Goal: Transaction & Acquisition: Purchase product/service

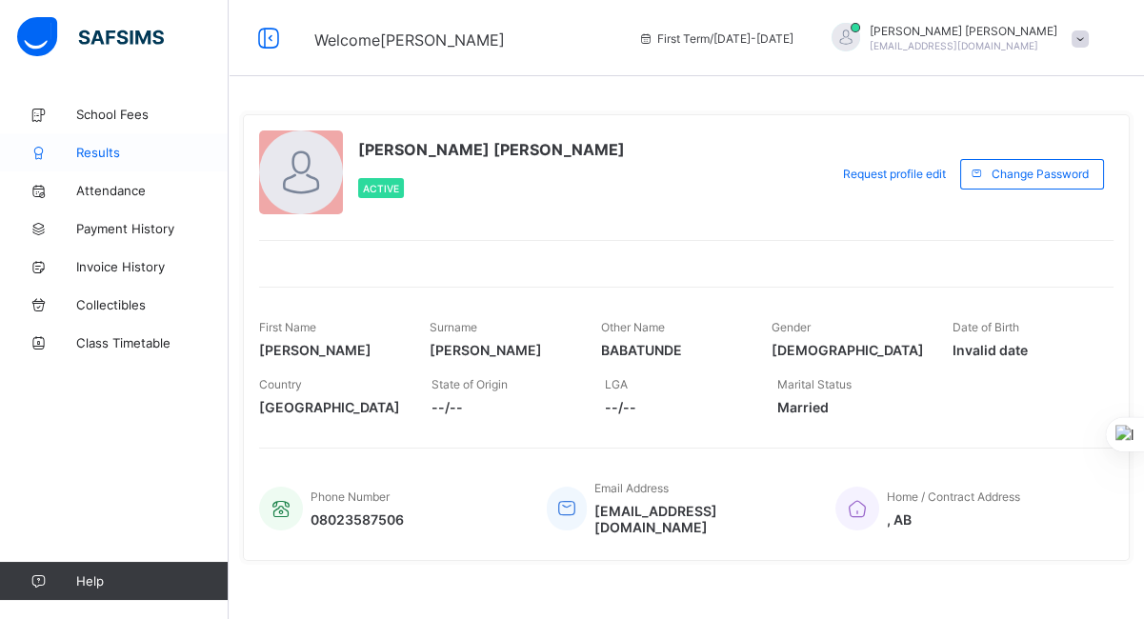
click at [105, 138] on link "Results" at bounding box center [114, 152] width 229 height 38
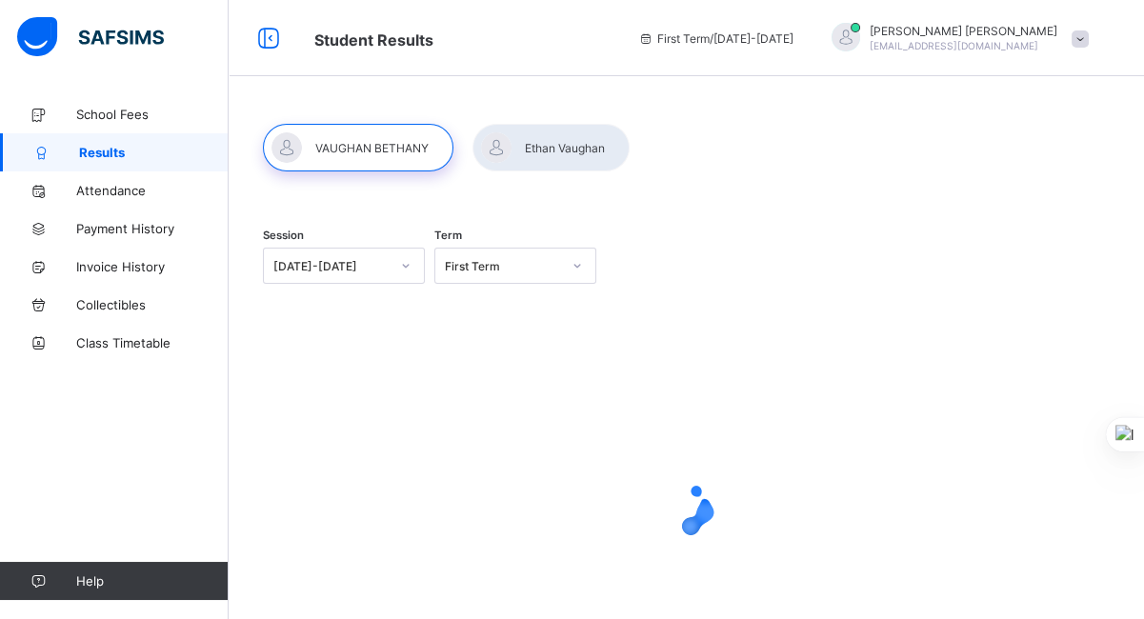
click at [333, 147] on div at bounding box center [358, 148] width 190 height 48
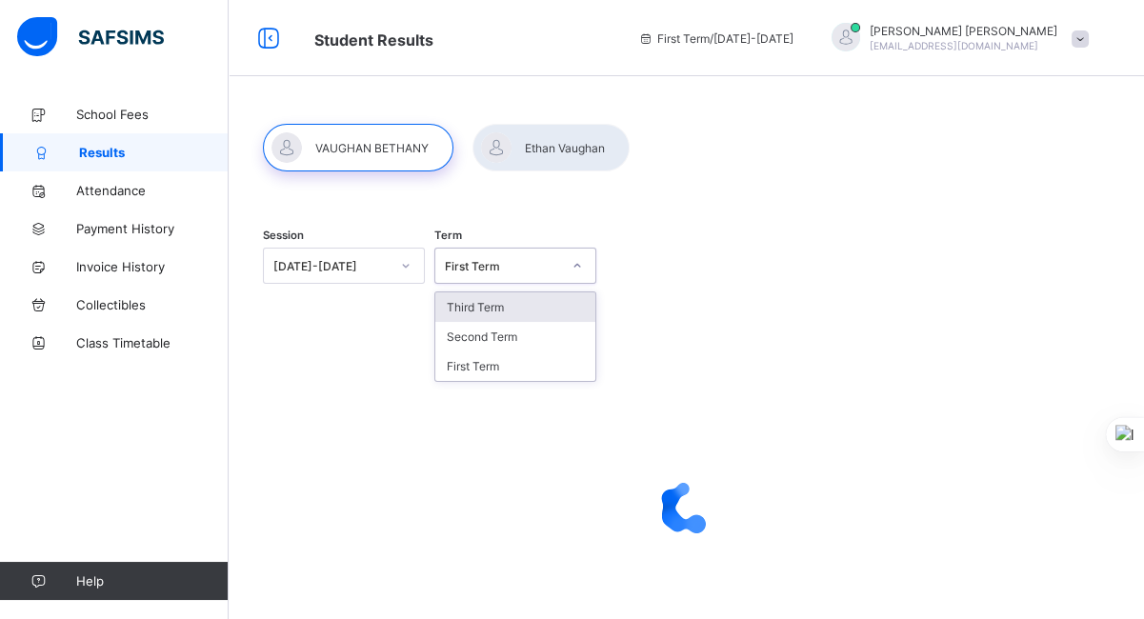
click at [571, 264] on div at bounding box center [577, 265] width 32 height 30
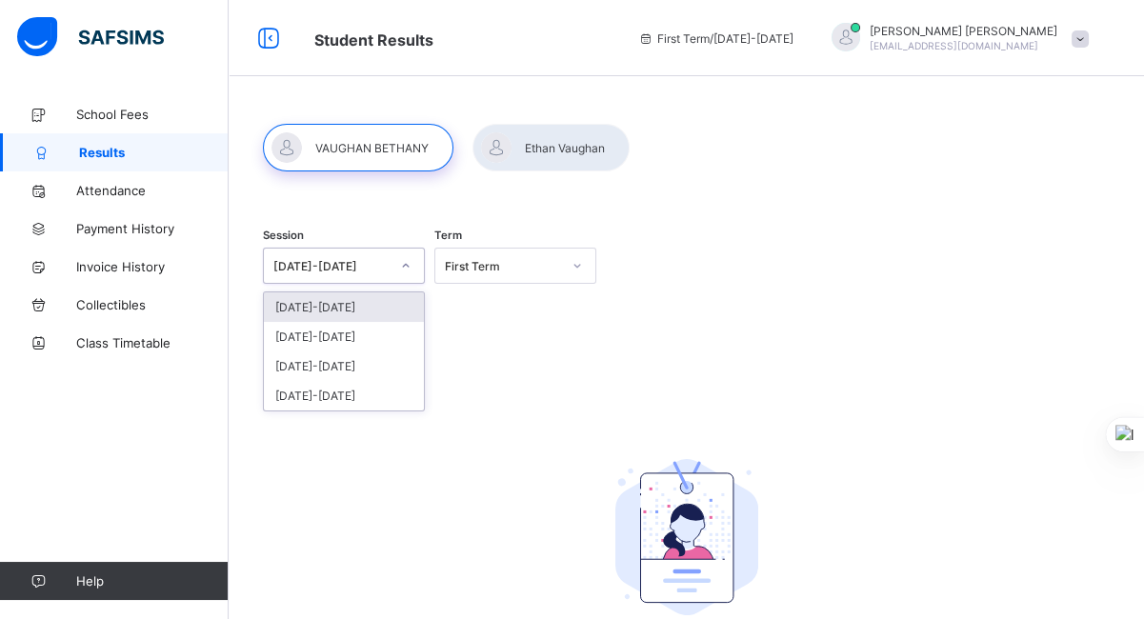
click at [411, 269] on icon at bounding box center [405, 265] width 11 height 19
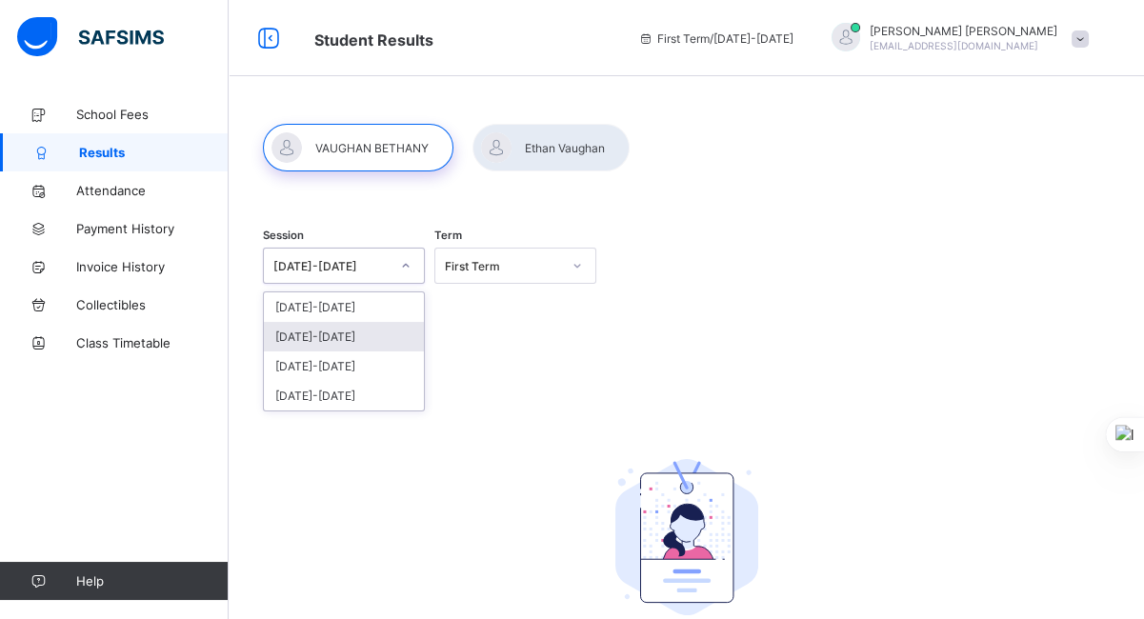
click at [335, 330] on div "[DATE]-[DATE]" at bounding box center [344, 337] width 160 height 30
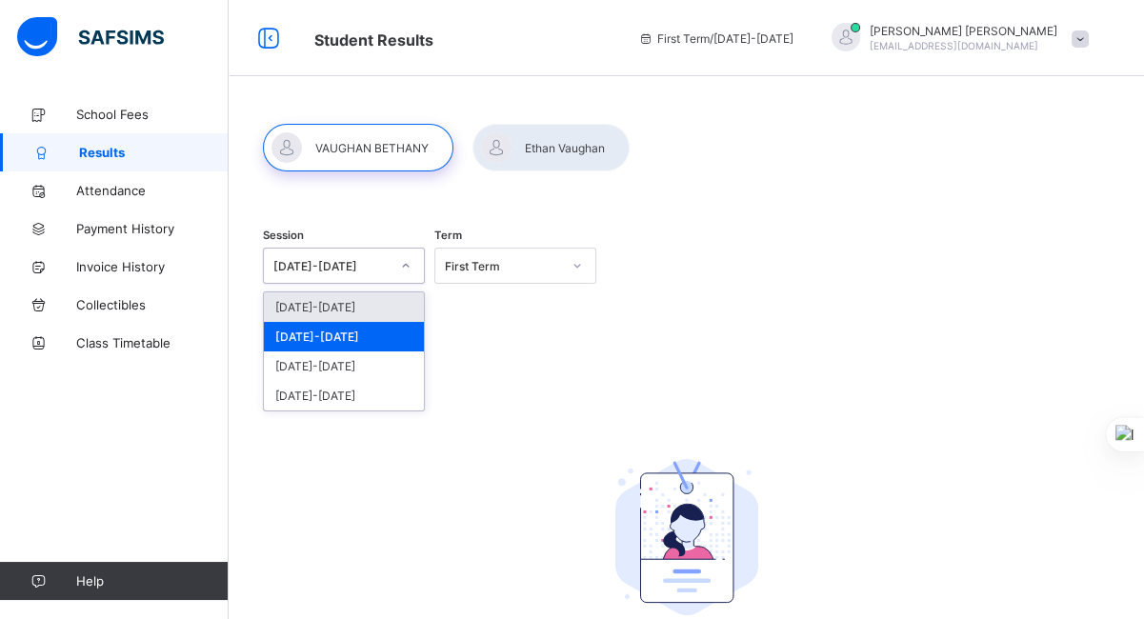
click at [411, 268] on icon at bounding box center [405, 265] width 11 height 19
click at [334, 310] on div "[DATE]-[DATE]" at bounding box center [344, 307] width 160 height 30
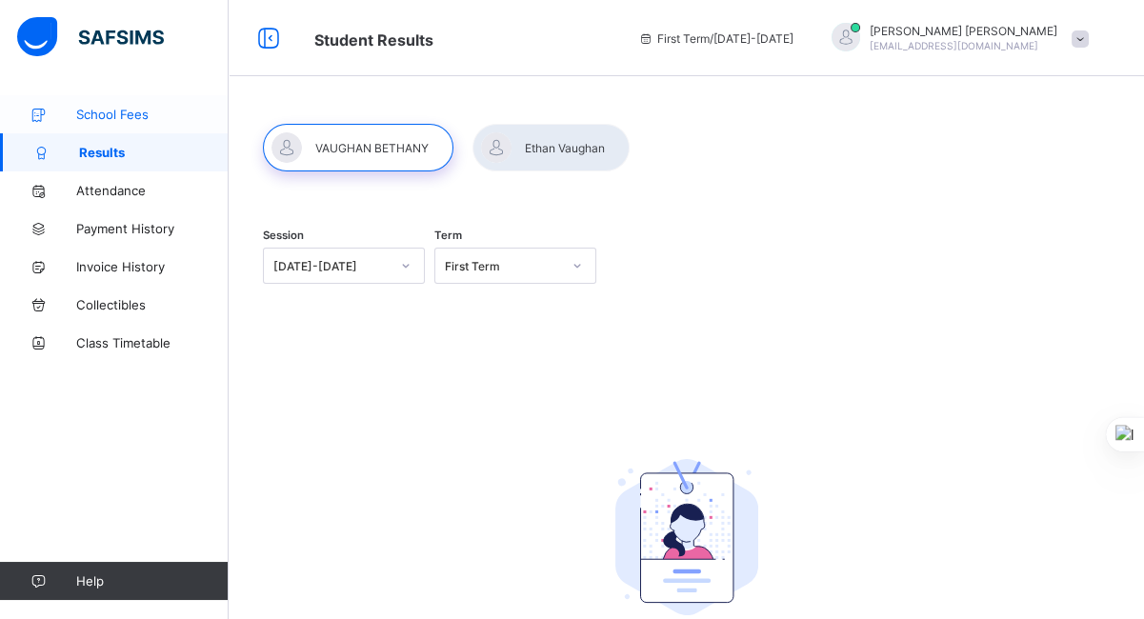
click at [108, 118] on span "School Fees" at bounding box center [152, 114] width 152 height 15
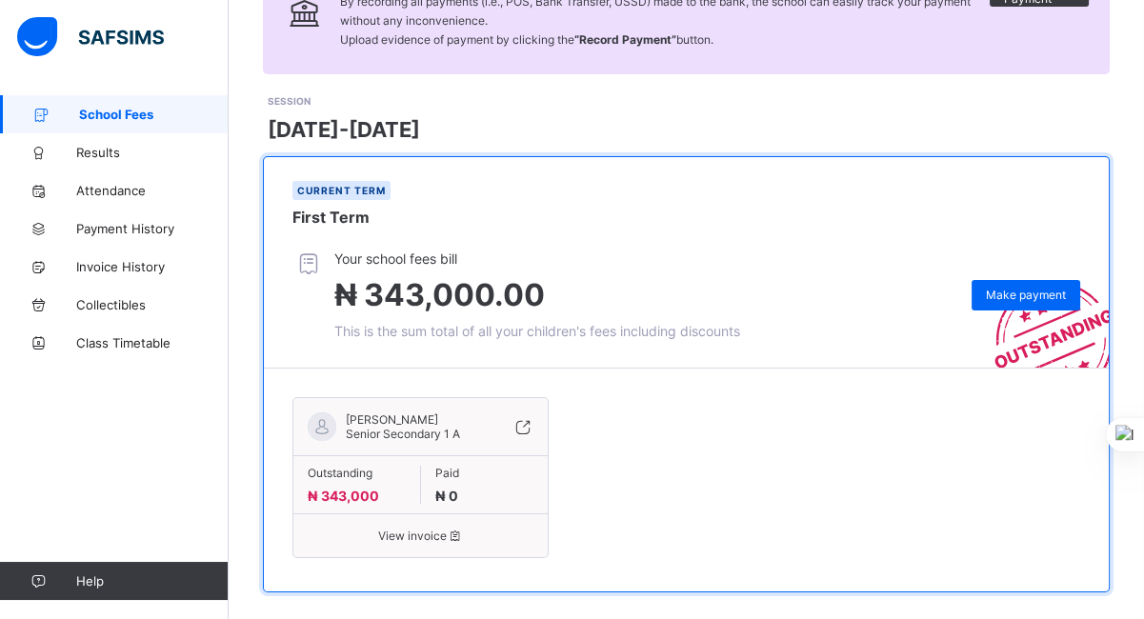
scroll to position [212, 0]
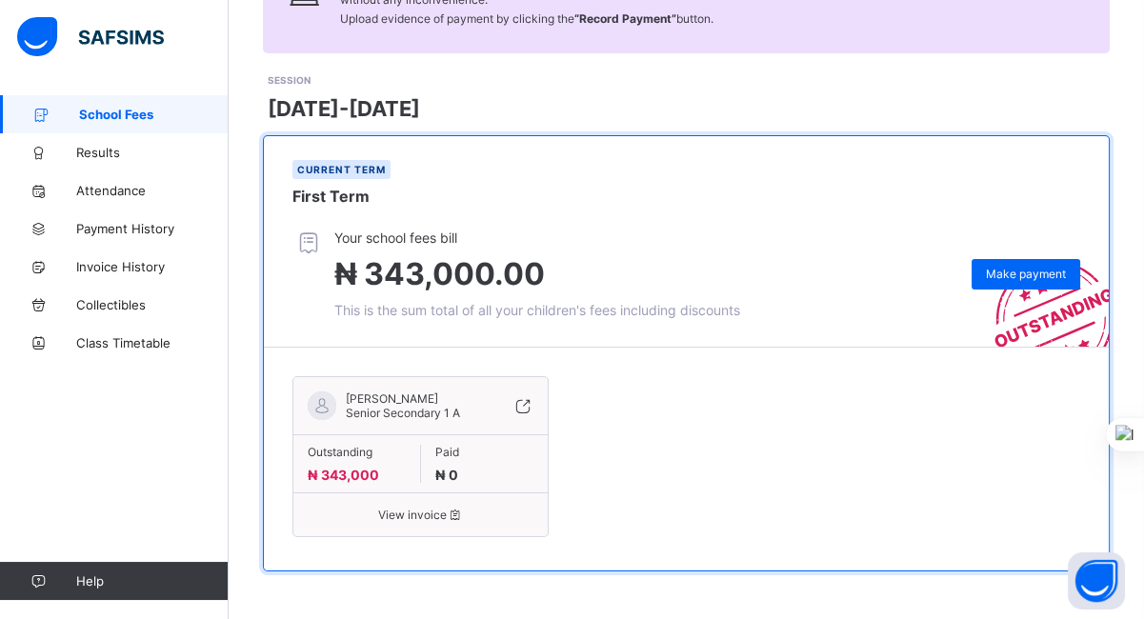
click at [316, 249] on icon at bounding box center [308, 243] width 32 height 28
click at [413, 519] on span "View invoice" at bounding box center [421, 515] width 226 height 14
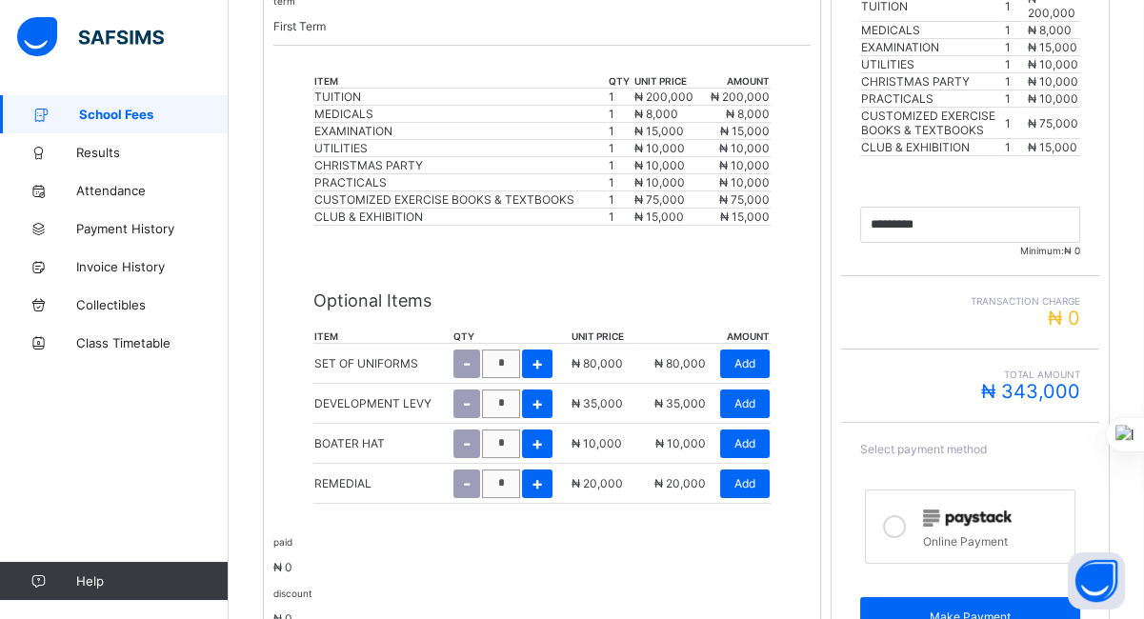
scroll to position [519, 0]
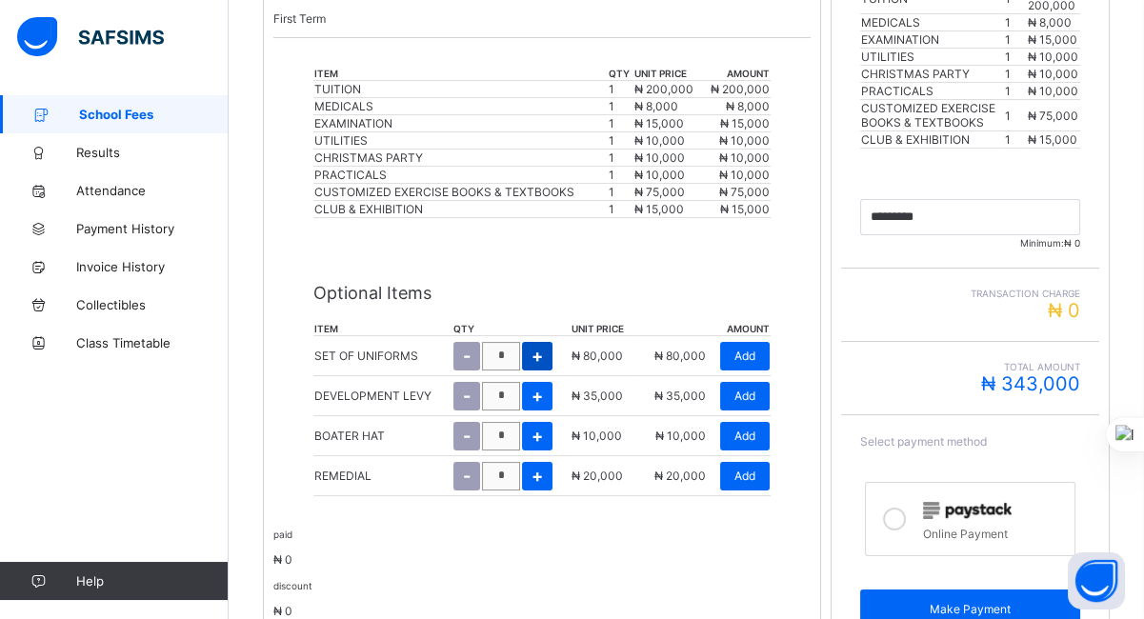
click at [543, 346] on span "+" at bounding box center [536, 356] width 11 height 20
click at [461, 352] on div "-" at bounding box center [464, 356] width 27 height 29
click at [535, 351] on span "+" at bounding box center [536, 356] width 11 height 20
click at [468, 349] on span "-" at bounding box center [465, 356] width 8 height 20
type input "*"
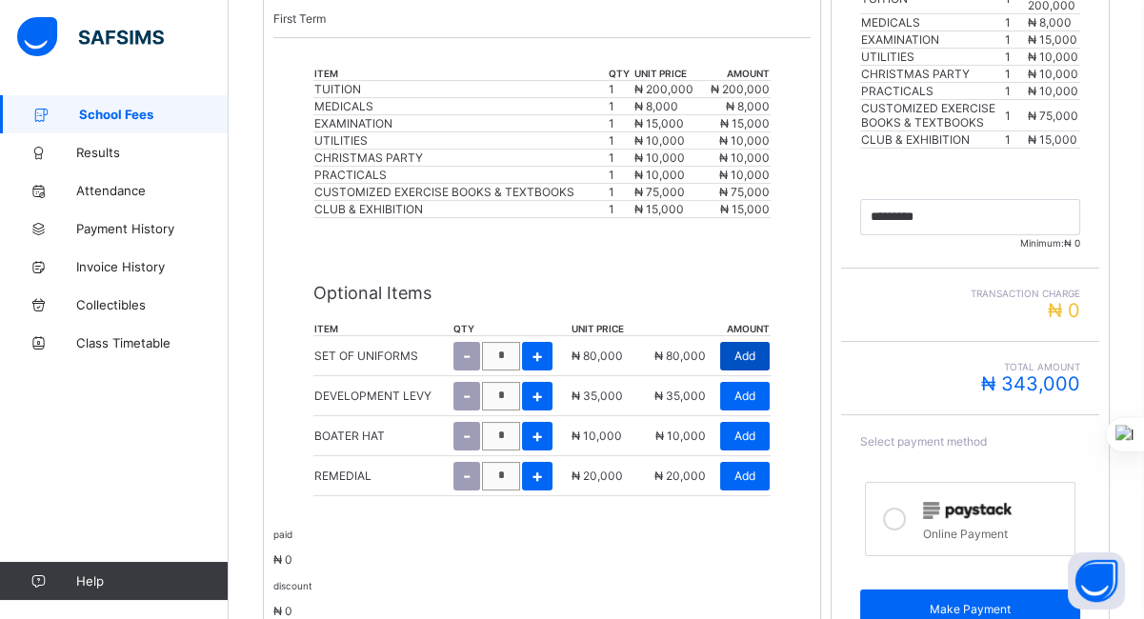
click at [755, 349] on span "Add" at bounding box center [744, 356] width 21 height 14
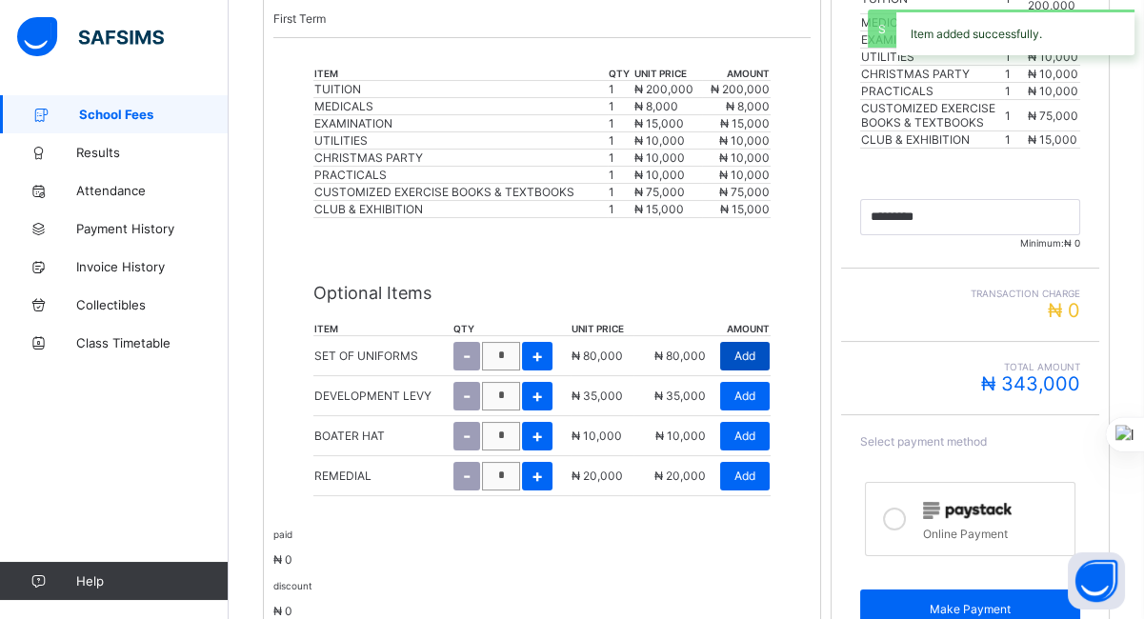
type input "*********"
